Goal: Information Seeking & Learning: Check status

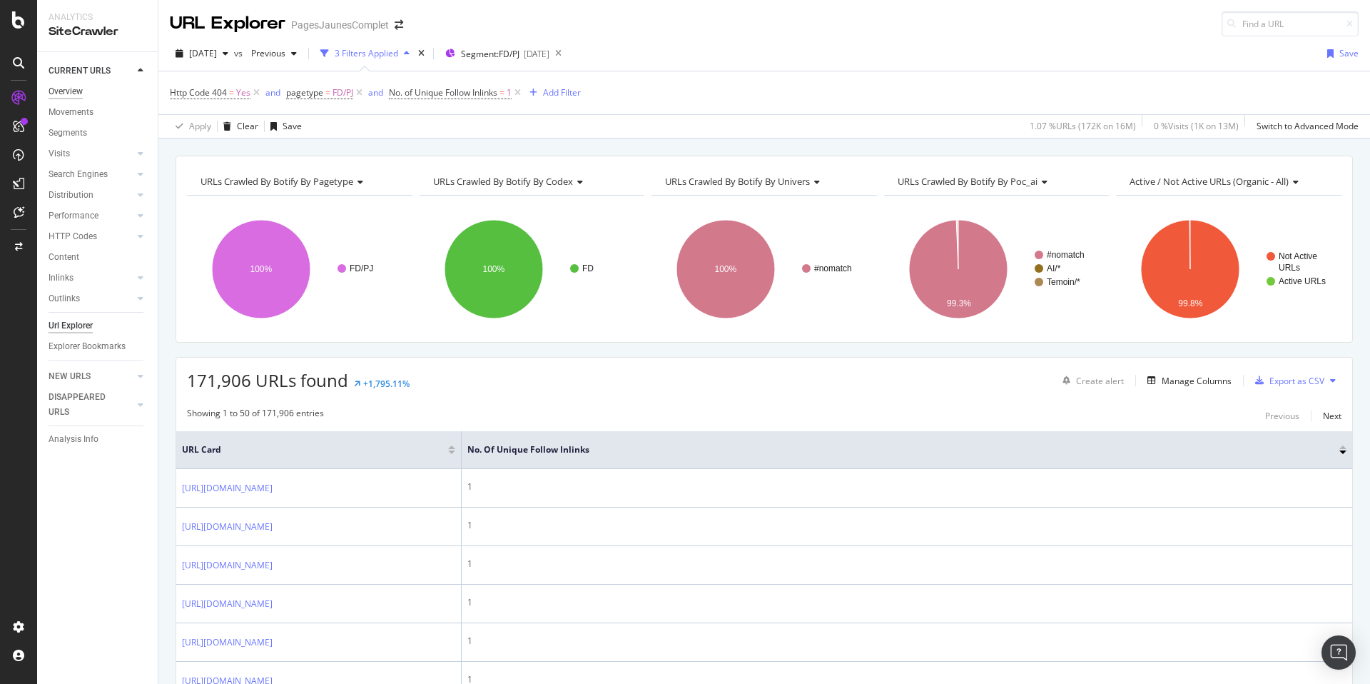
click at [71, 88] on div "Overview" at bounding box center [66, 91] width 34 height 15
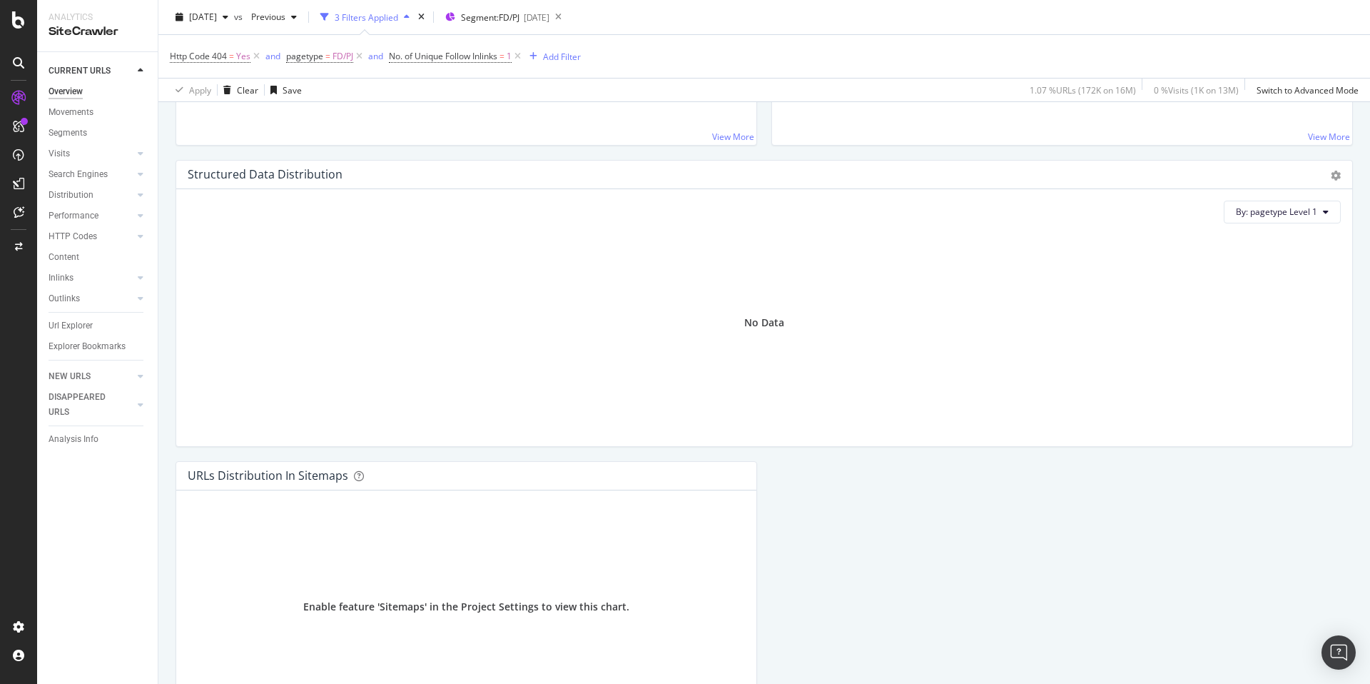
scroll to position [1454, 0]
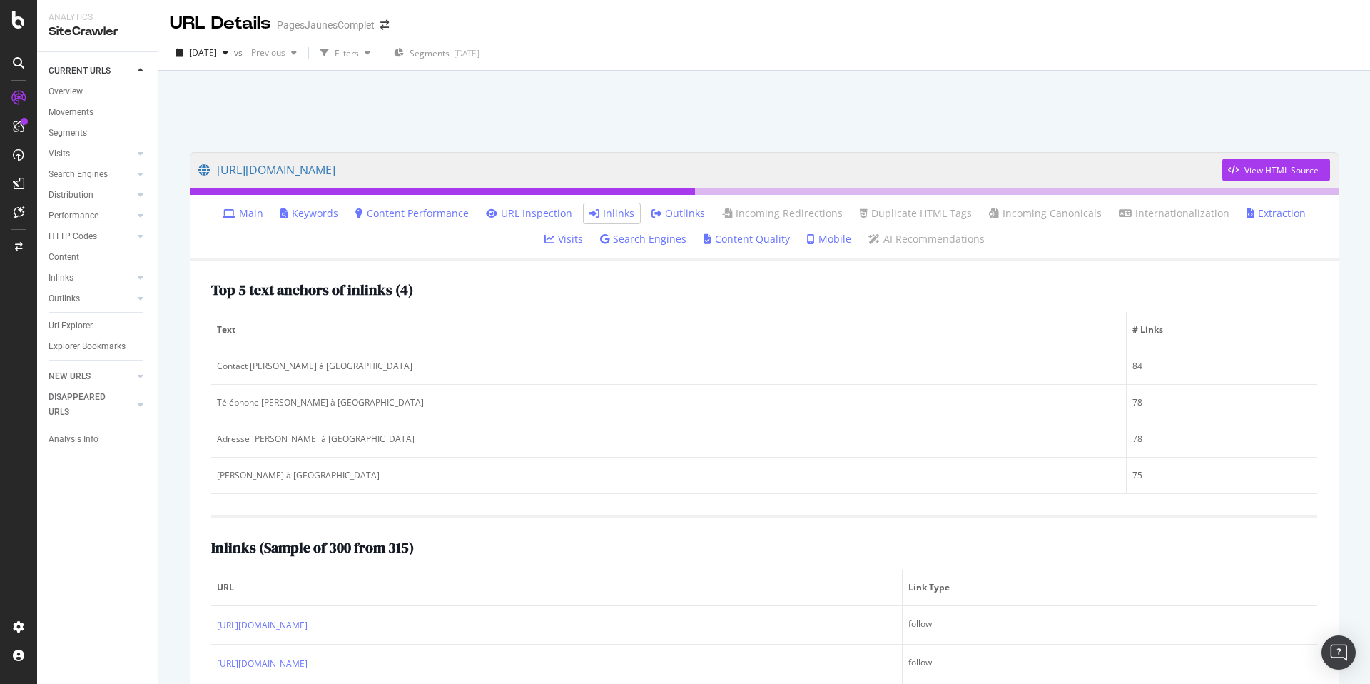
scroll to position [145, 0]
